Goal: Information Seeking & Learning: Learn about a topic

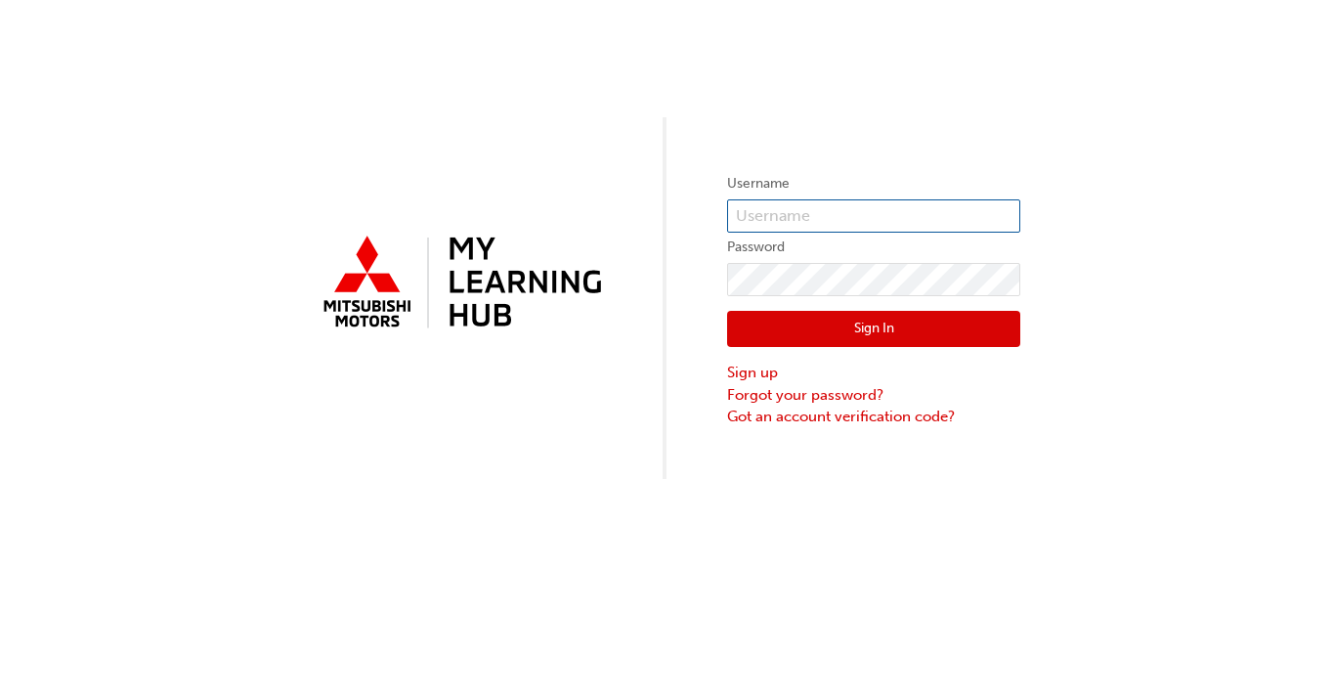
type input "0005918110"
click at [797, 308] on div "Sign In Sign up Forgot your password? Got an account verification code?" at bounding box center [873, 362] width 293 height 132
click at [796, 339] on button "Sign In" at bounding box center [873, 329] width 293 height 37
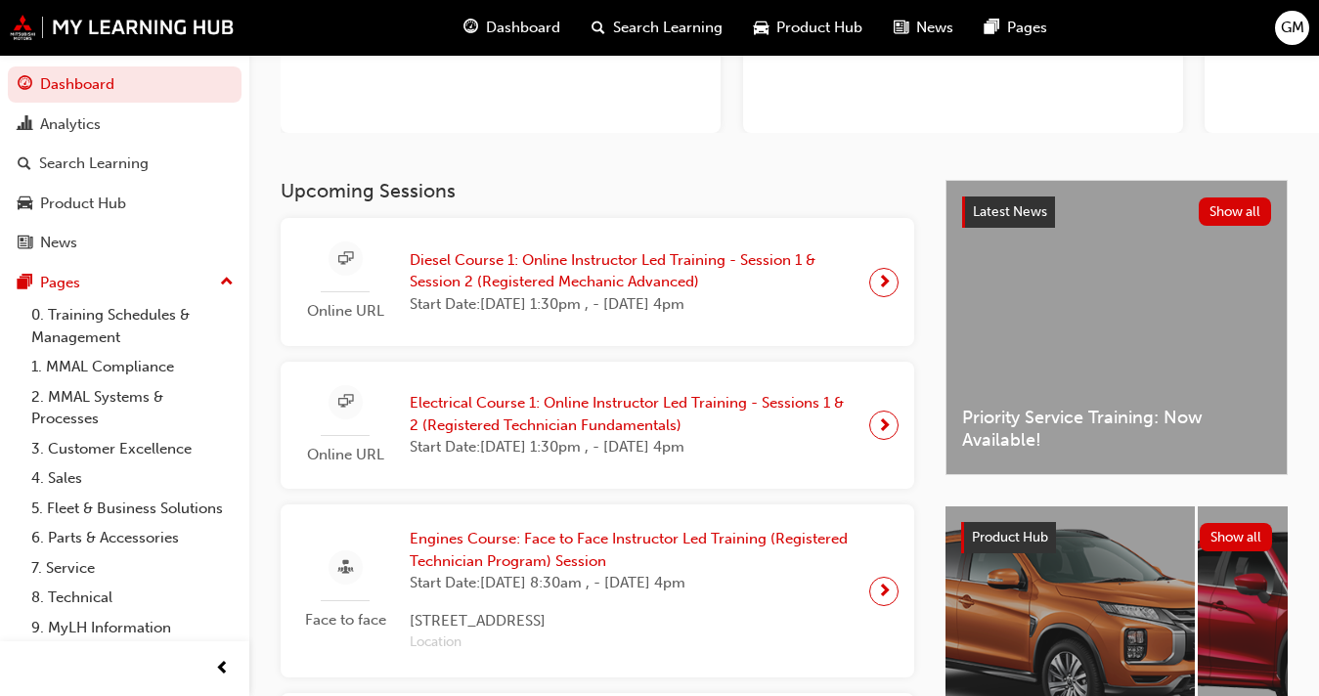
scroll to position [245, 0]
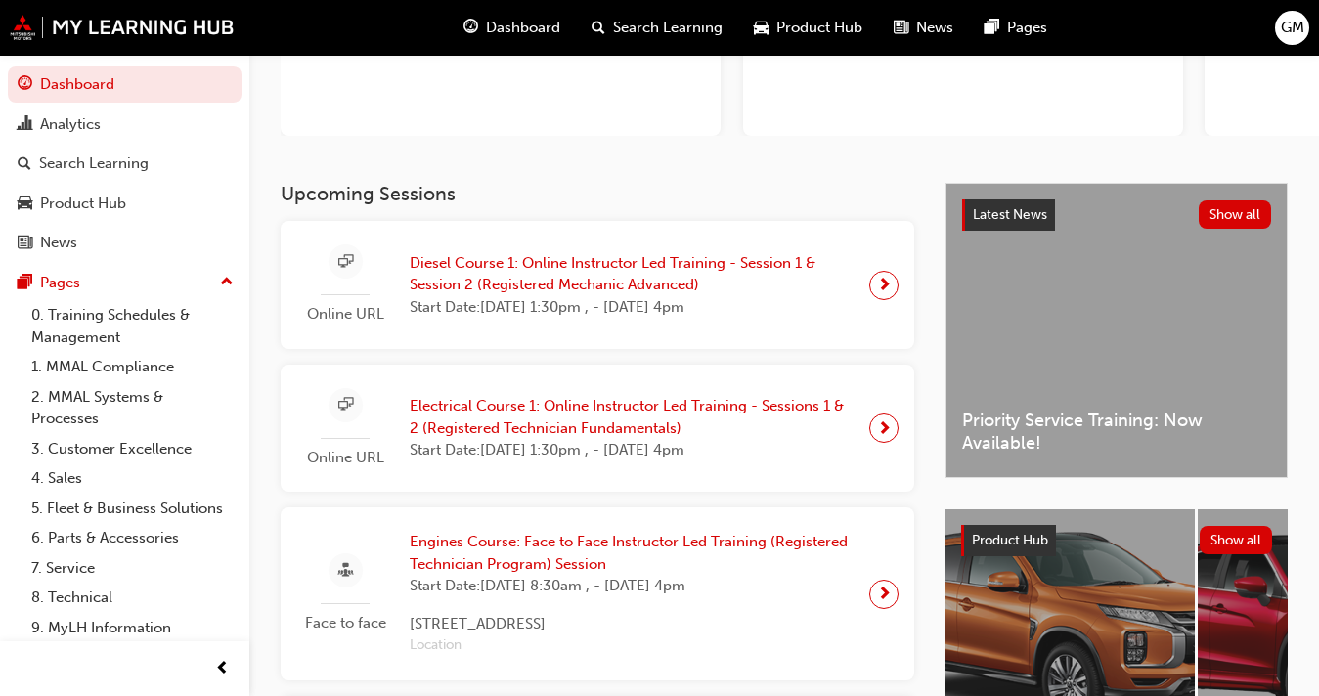
click at [641, 266] on span "Diesel Course 1: Online Instructor Led Training - Session 1 & Session 2 (Regist…" at bounding box center [632, 274] width 444 height 44
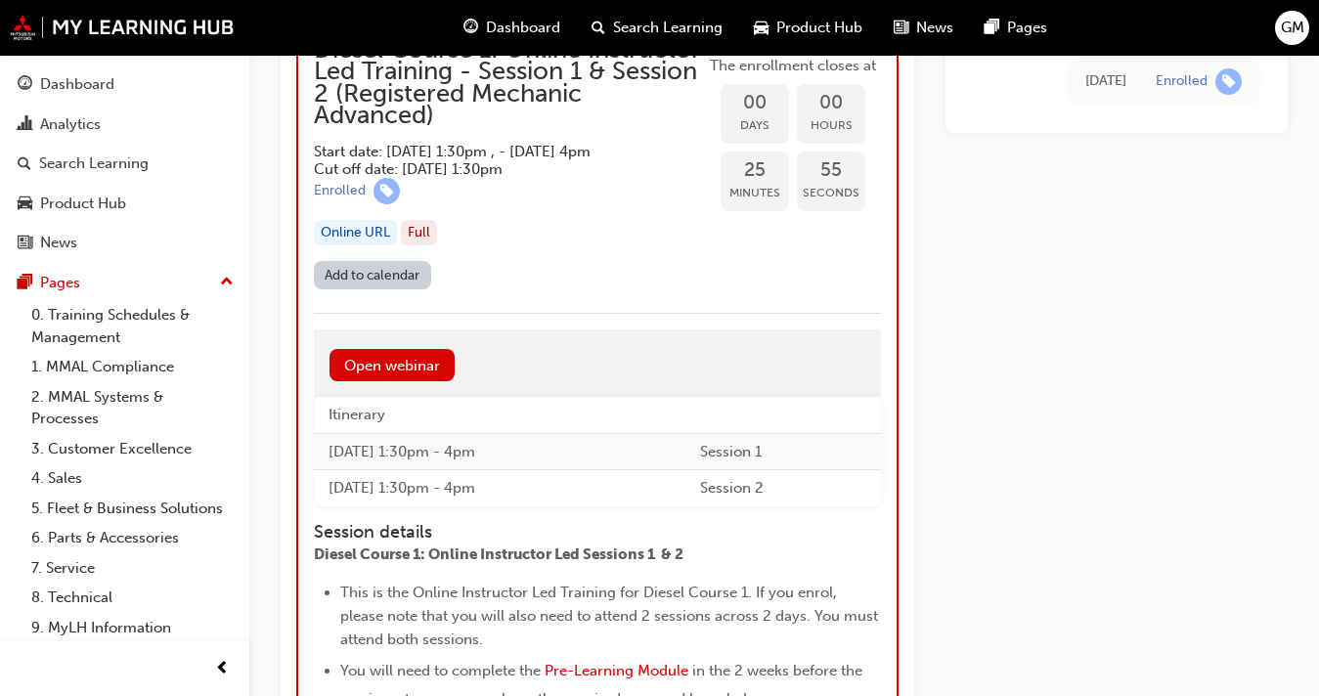
scroll to position [2022, 0]
